Goal: Transaction & Acquisition: Subscribe to service/newsletter

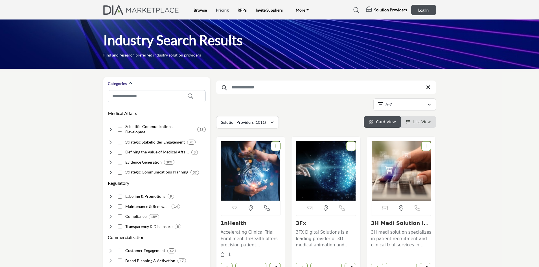
click at [219, 9] on link "Pricing" at bounding box center [222, 10] width 13 height 5
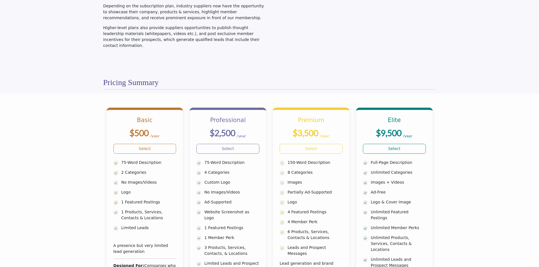
scroll to position [85, 0]
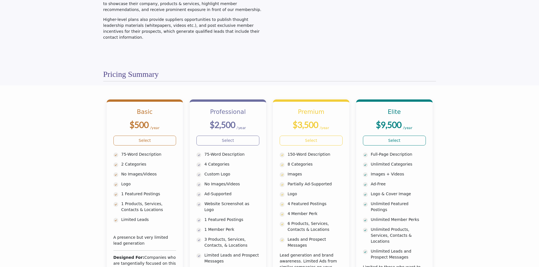
click at [473, 206] on section "Basic $500 /year" at bounding box center [269, 214] width 539 height 259
click at [454, 129] on section "Basic $500 /year" at bounding box center [269, 214] width 539 height 259
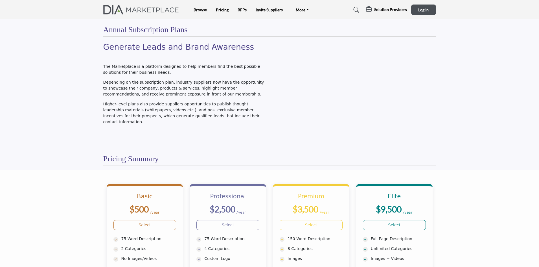
scroll to position [0, 0]
click at [203, 11] on link "Browse" at bounding box center [200, 10] width 13 height 5
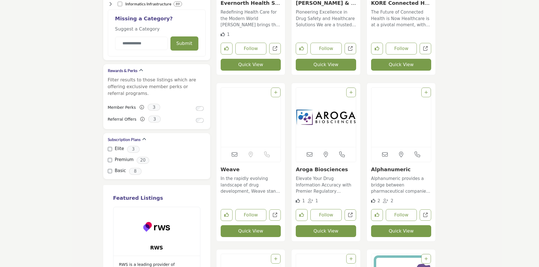
scroll to position [564, 0]
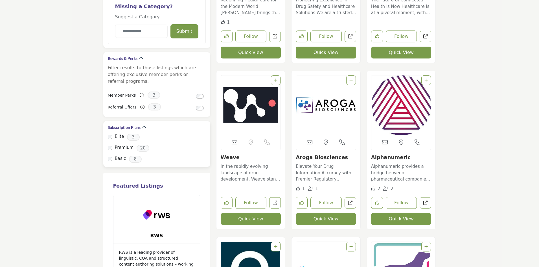
click at [142, 144] on span "20" at bounding box center [143, 147] width 13 height 7
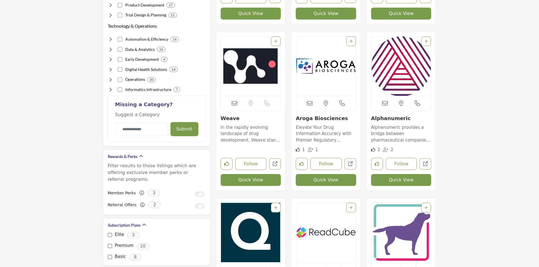
scroll to position [480, 0]
